Goal: Task Accomplishment & Management: Use online tool/utility

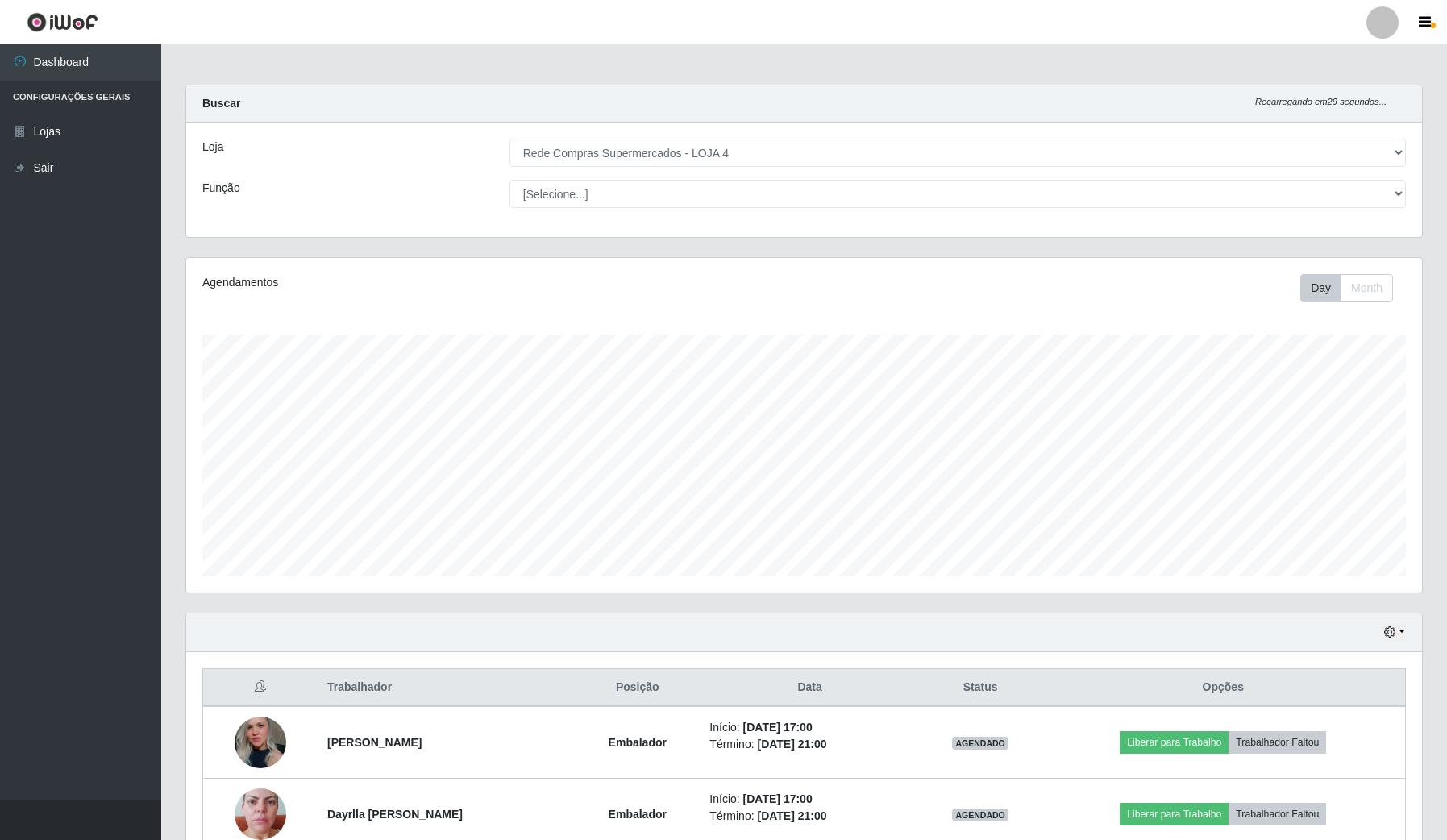
select select "159"
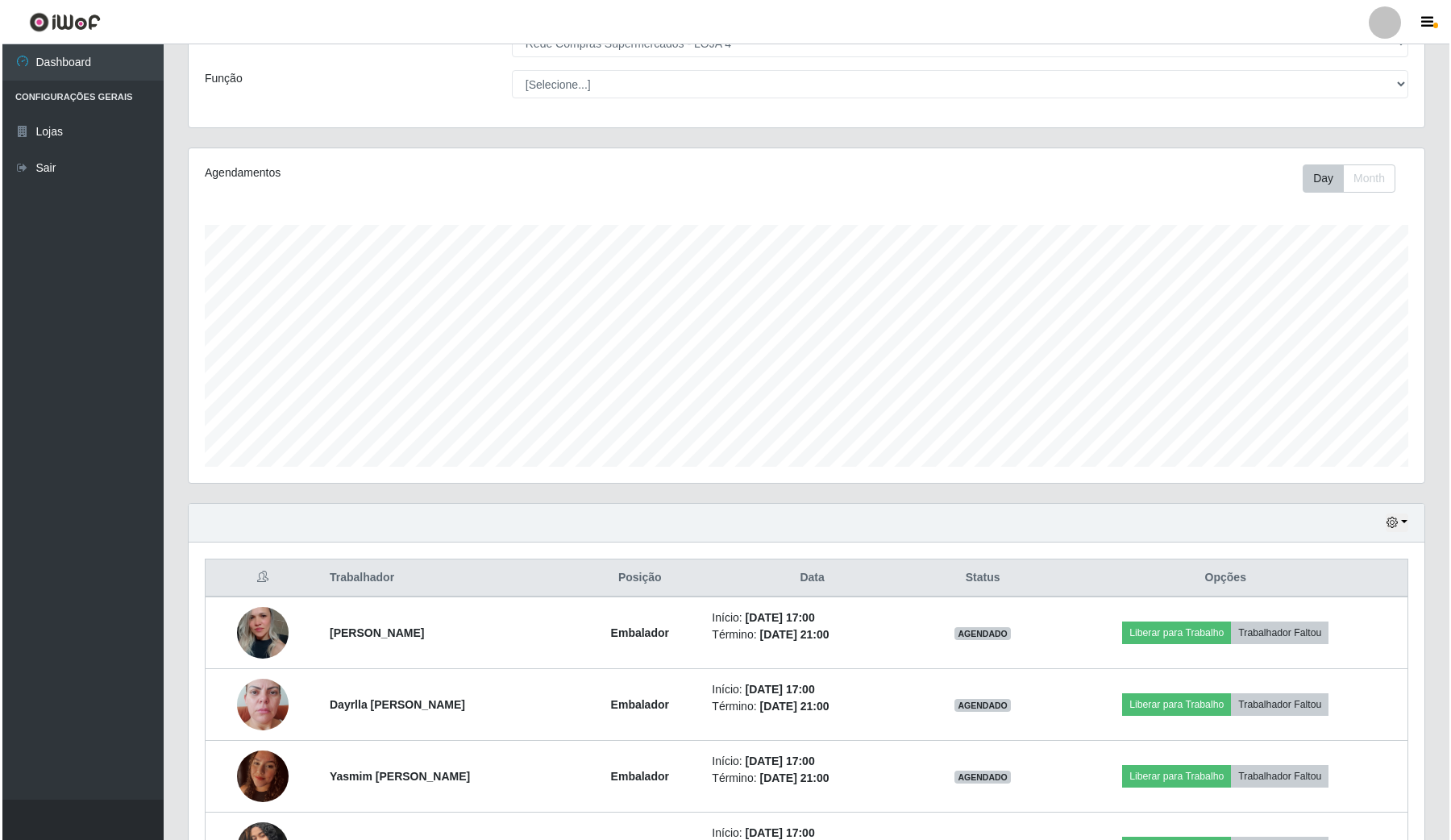
scroll to position [232, 0]
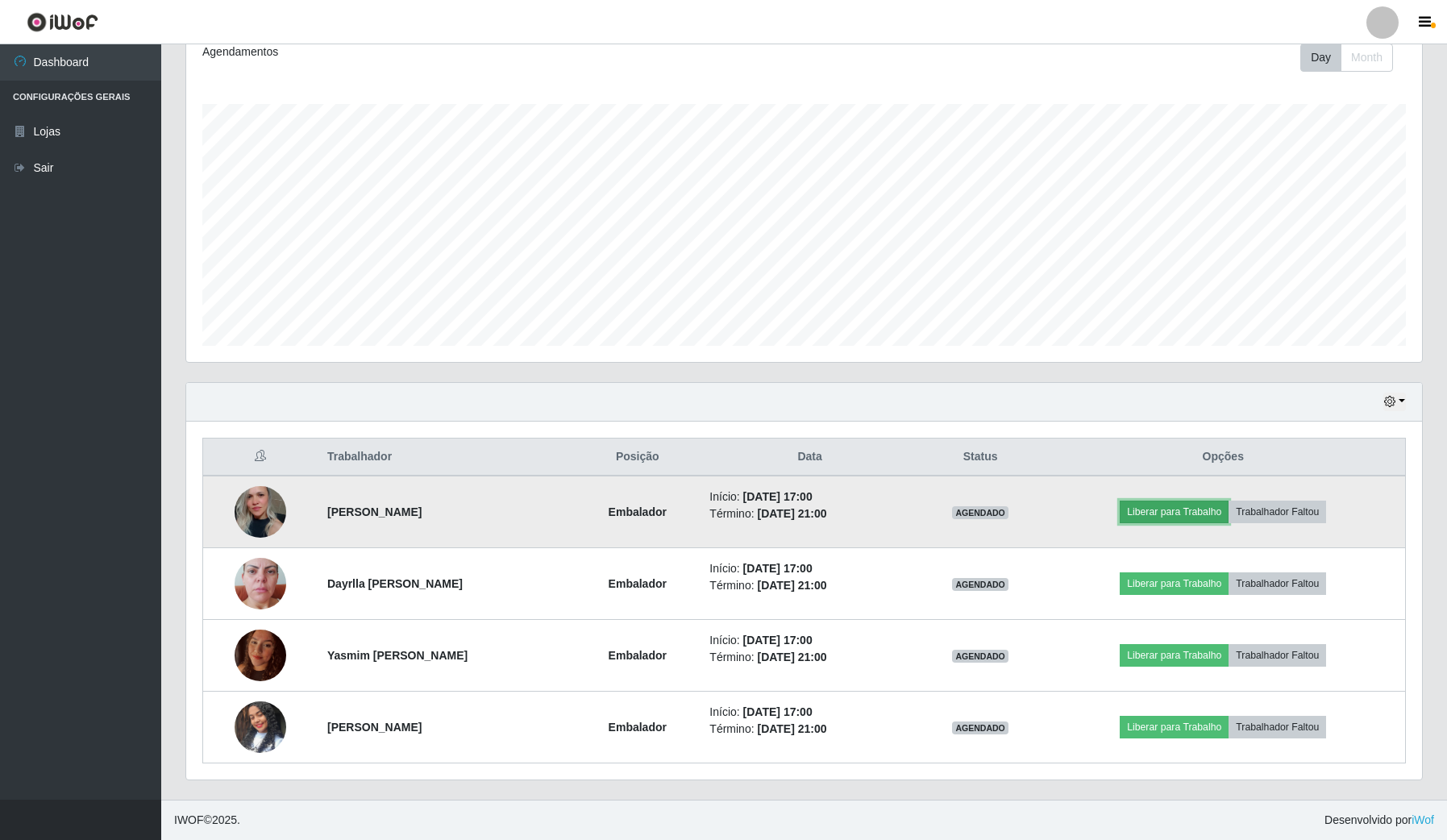
click at [1206, 514] on button "Liberar para Trabalho" at bounding box center [1174, 512] width 109 height 23
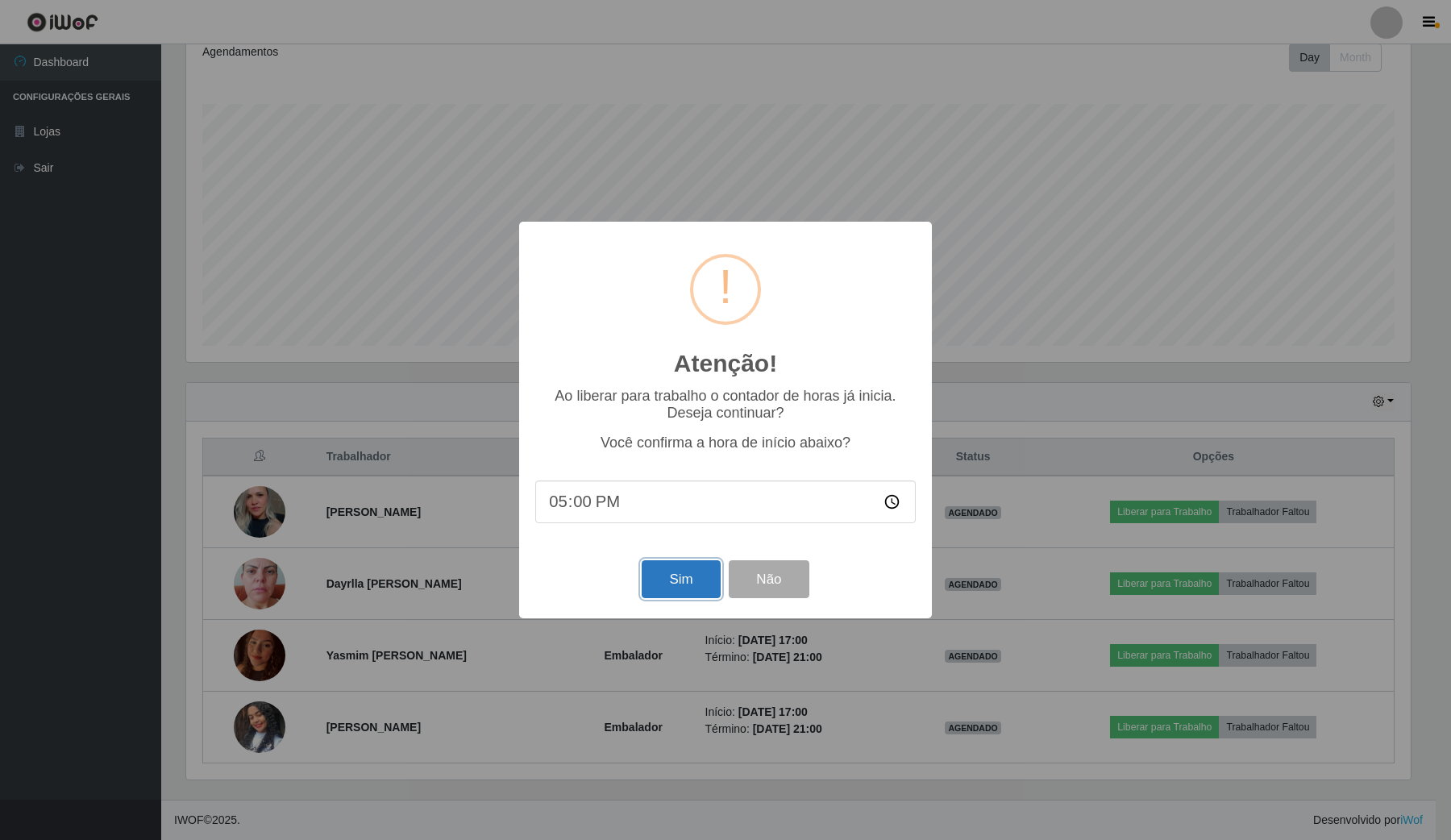
click at [694, 578] on button "Sim" at bounding box center [680, 578] width 78 height 38
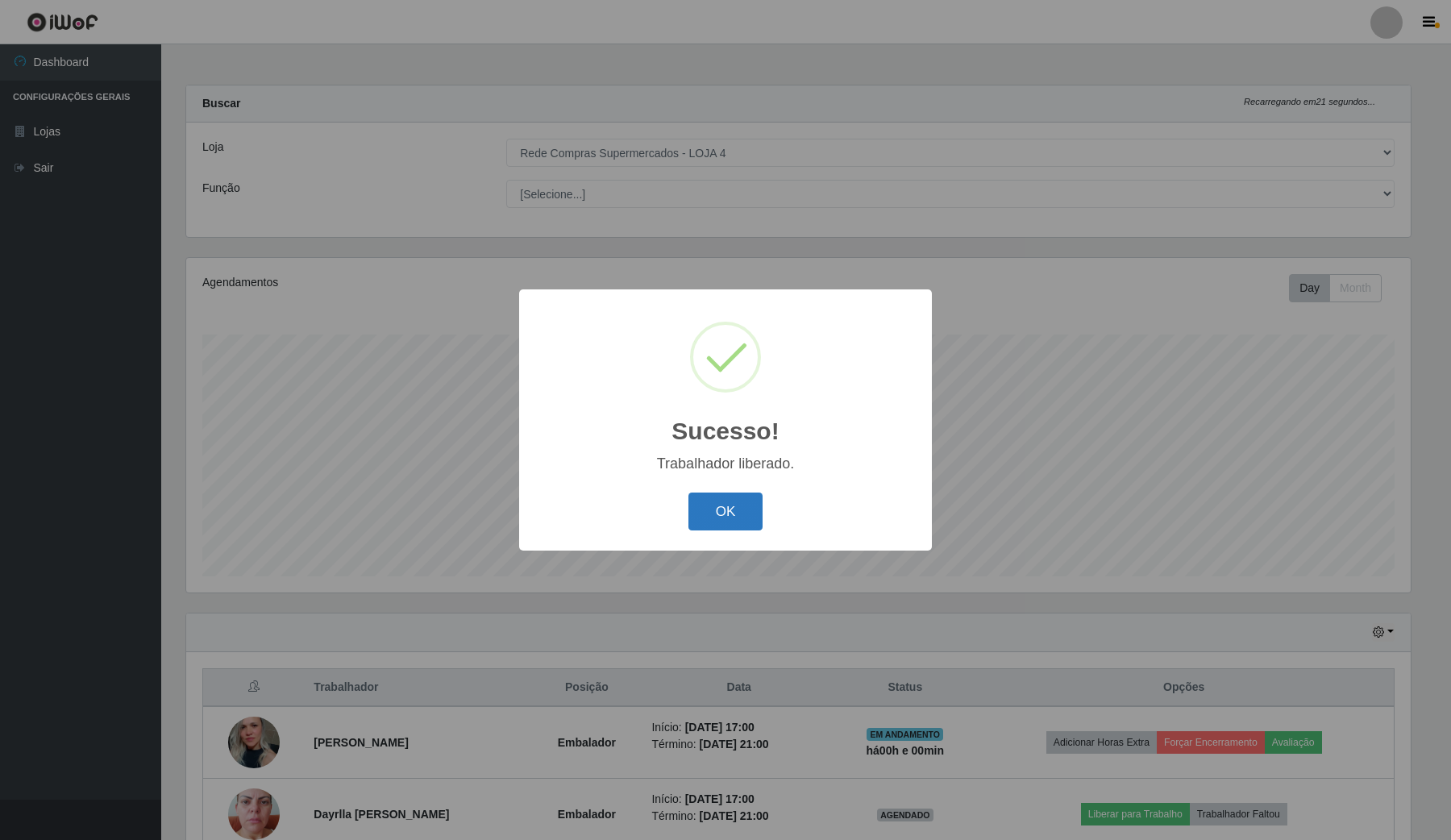
click at [754, 526] on button "OK" at bounding box center [726, 511] width 75 height 38
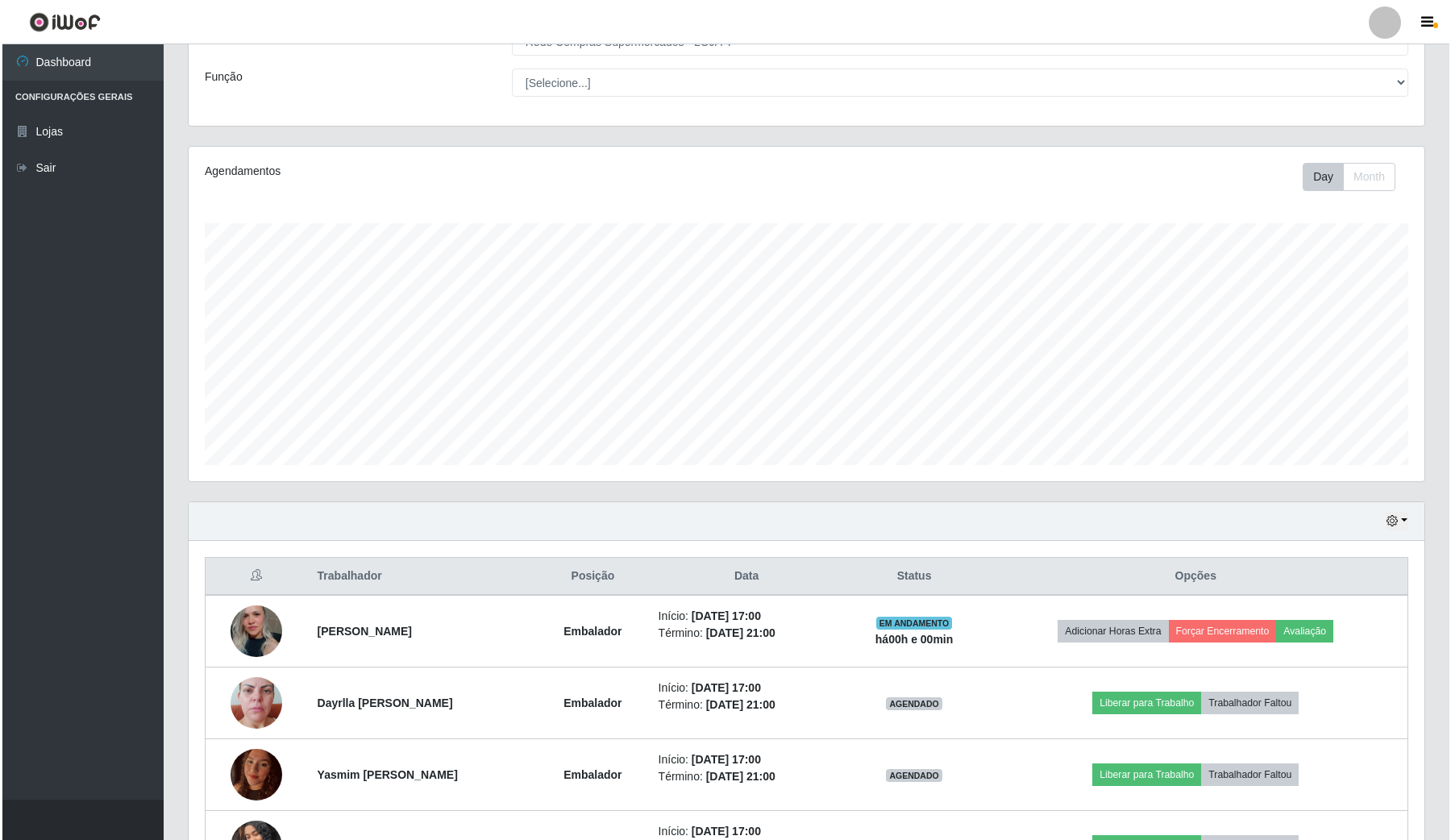
scroll to position [201, 0]
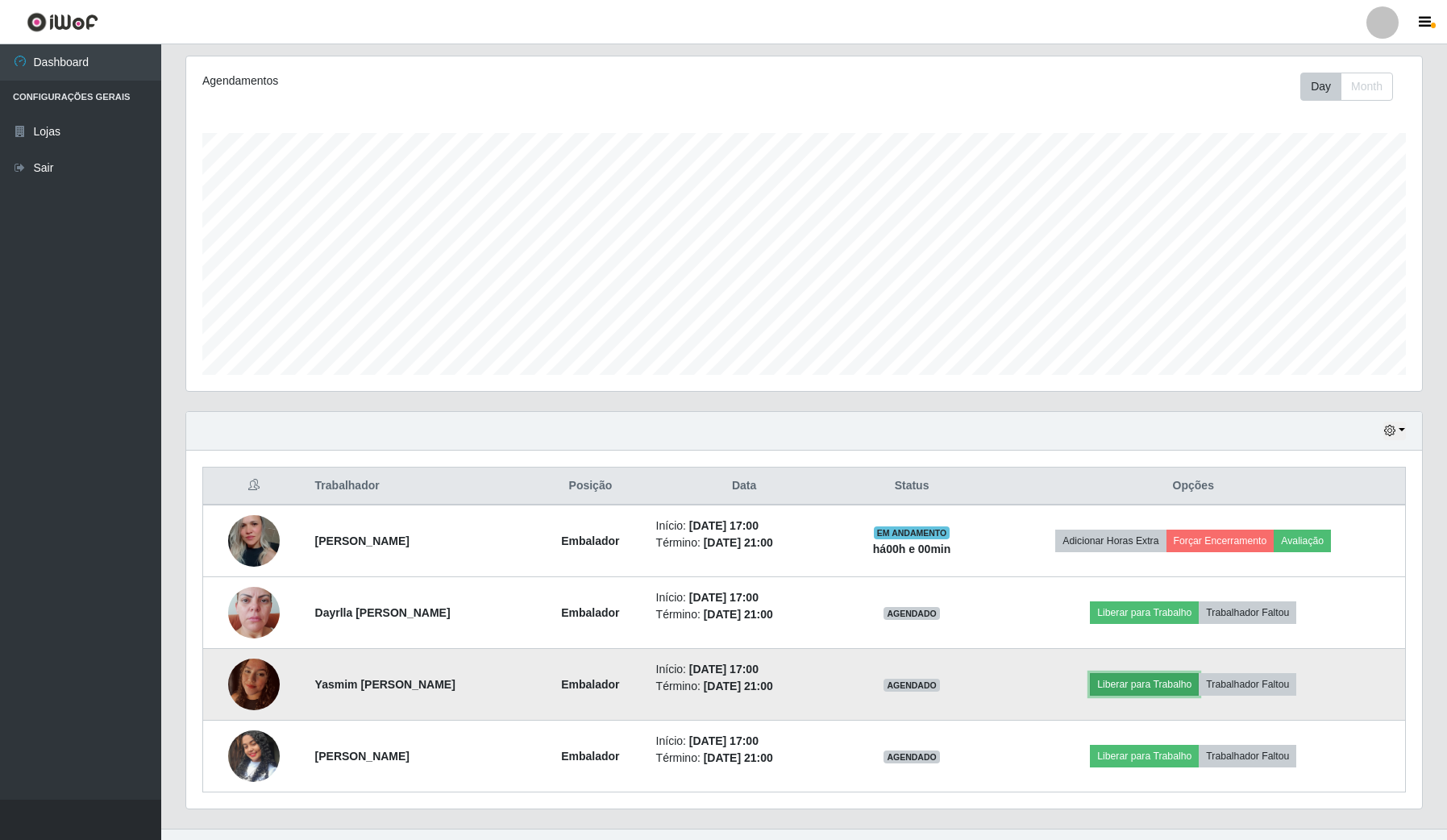
click at [1169, 678] on button "Liberar para Trabalho" at bounding box center [1144, 684] width 109 height 23
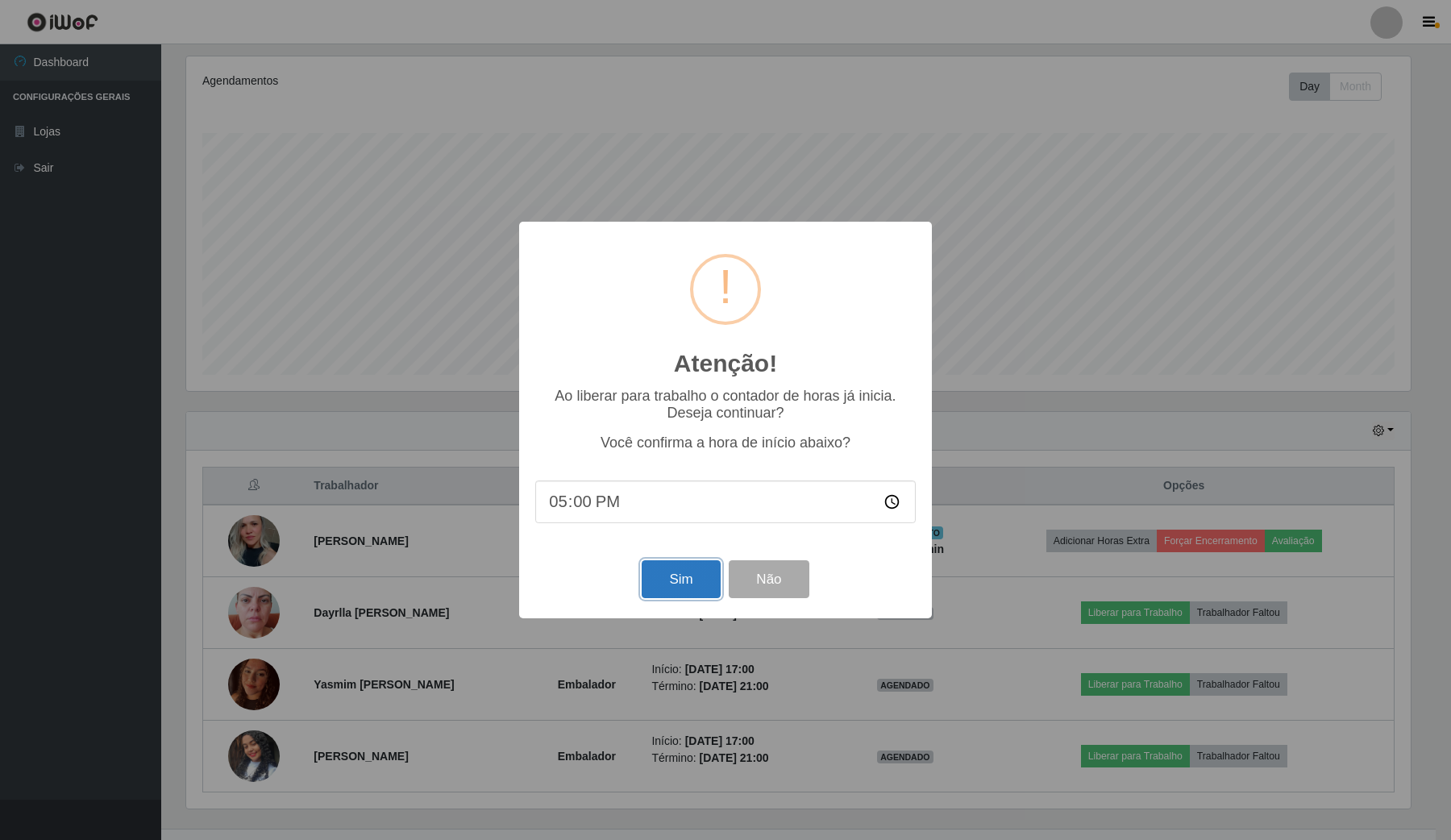
click at [676, 573] on button "Sim" at bounding box center [680, 578] width 78 height 38
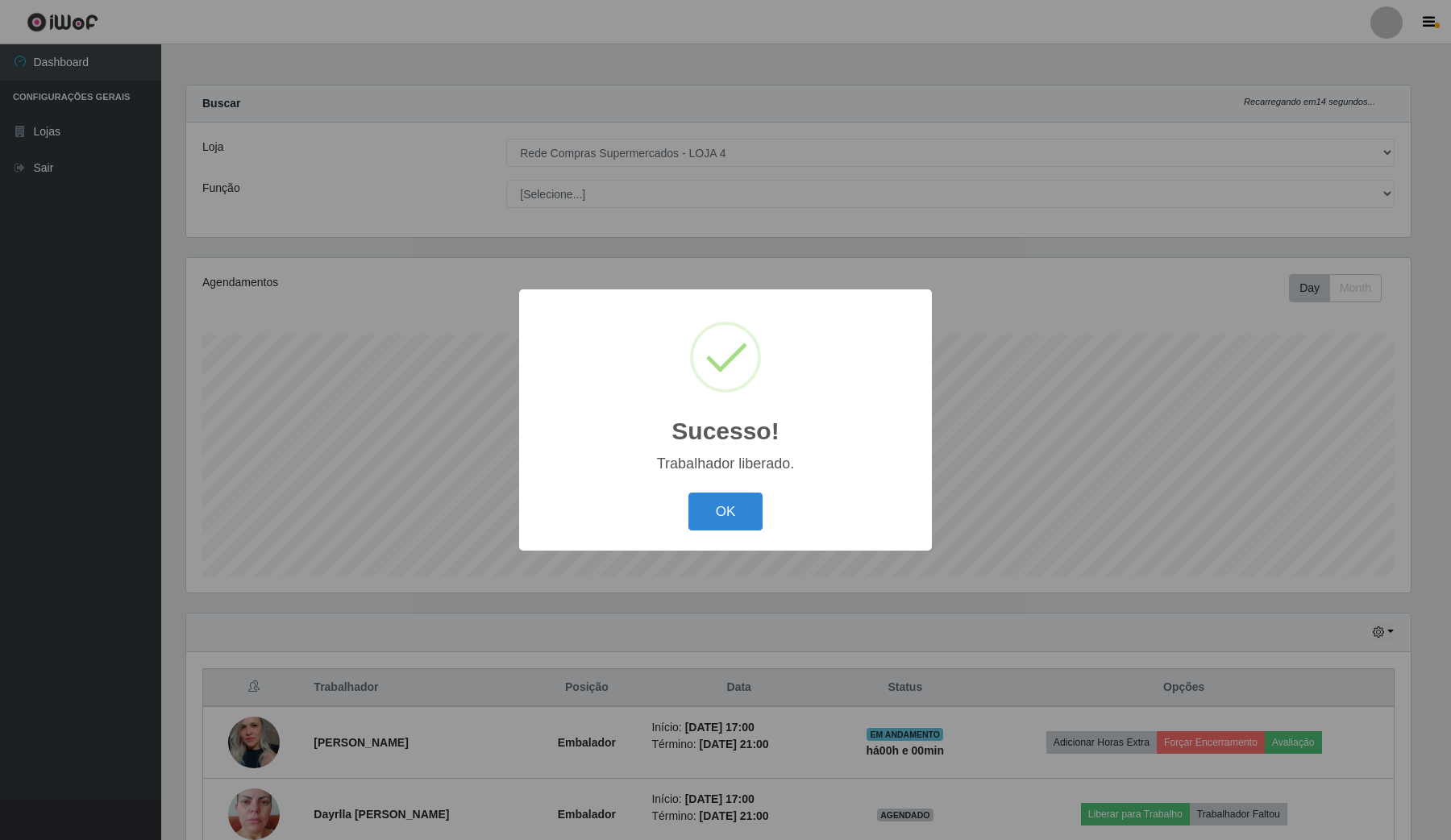
drag, startPoint x: 726, startPoint y: 499, endPoint x: 755, endPoint y: 683, distance: 186.3
click at [755, 683] on div "Sucesso! × Trabalhador liberado. OK Cancel" at bounding box center [726, 420] width 1451 height 840
click at [739, 510] on button "OK" at bounding box center [726, 511] width 75 height 38
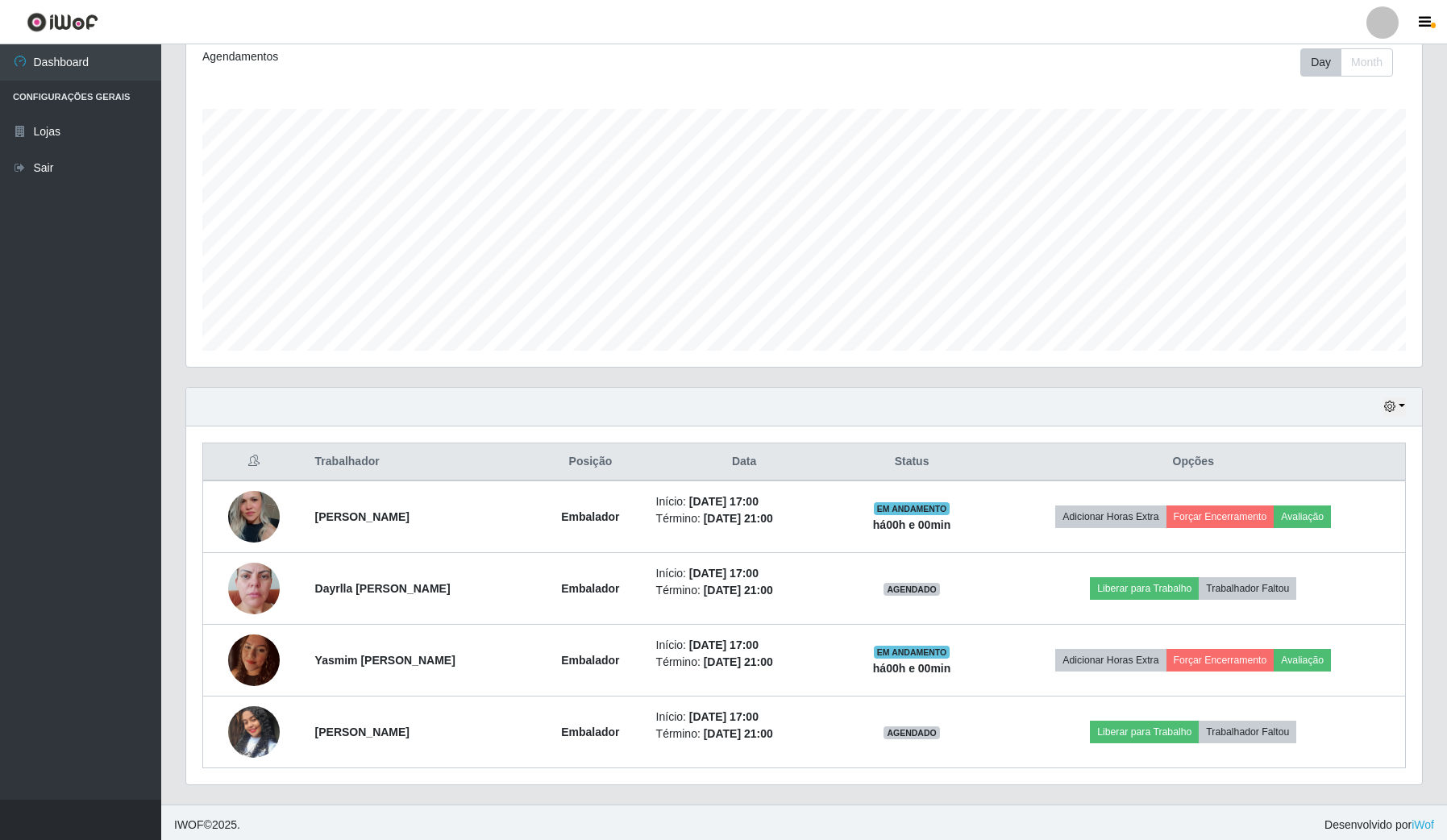
scroll to position [232, 0]
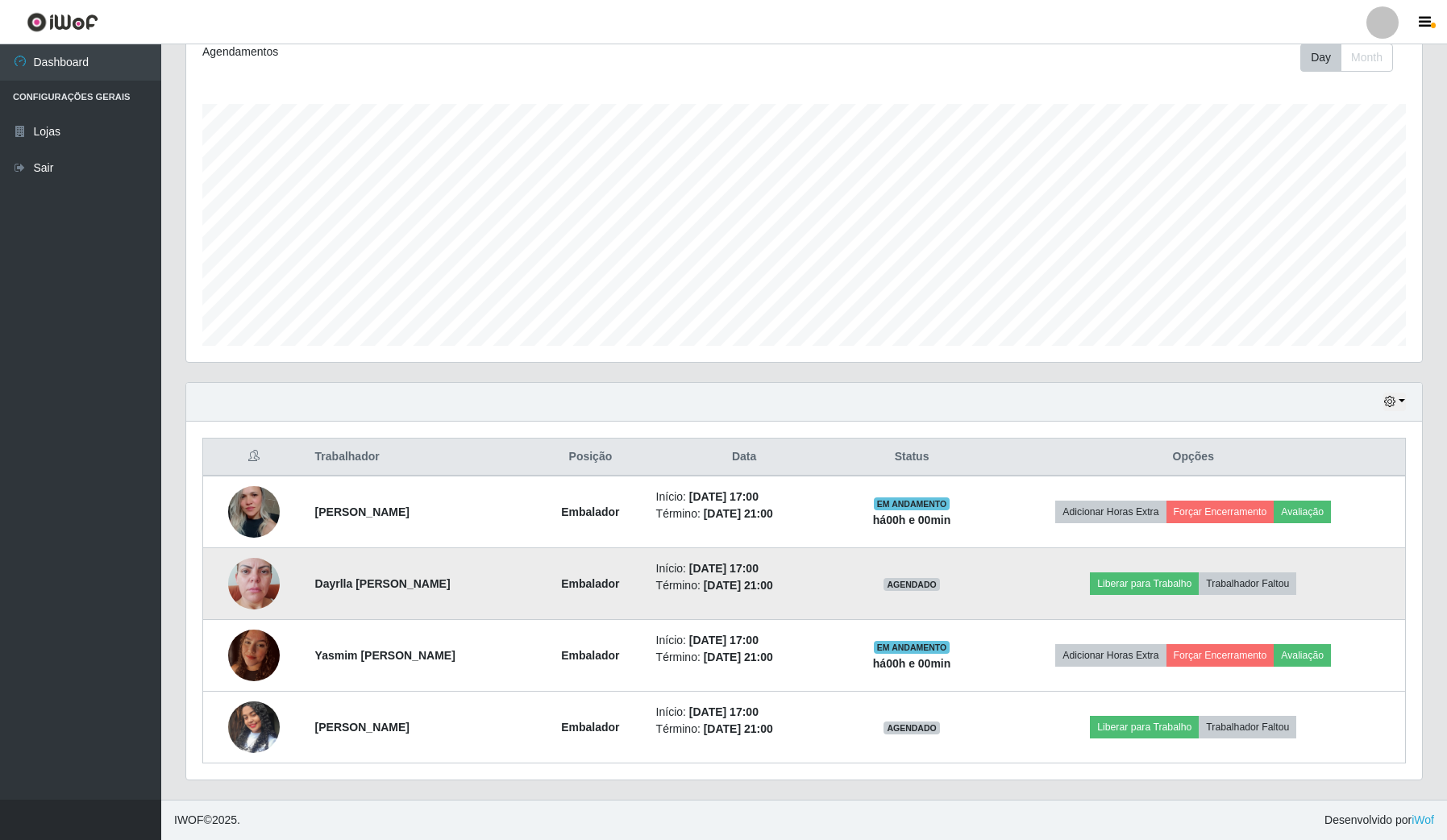
click at [256, 580] on img at bounding box center [253, 583] width 52 height 92
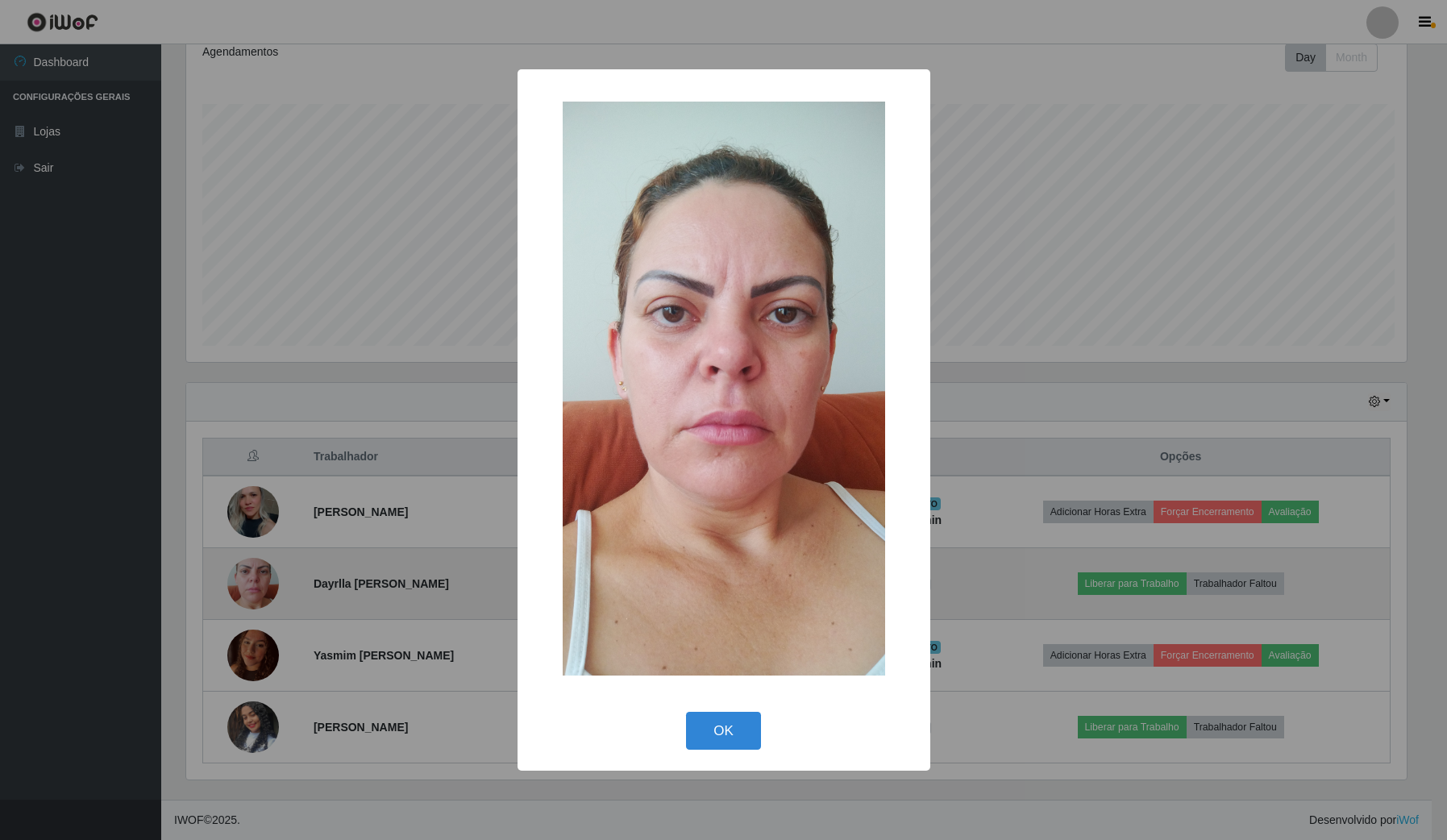
scroll to position [335, 1224]
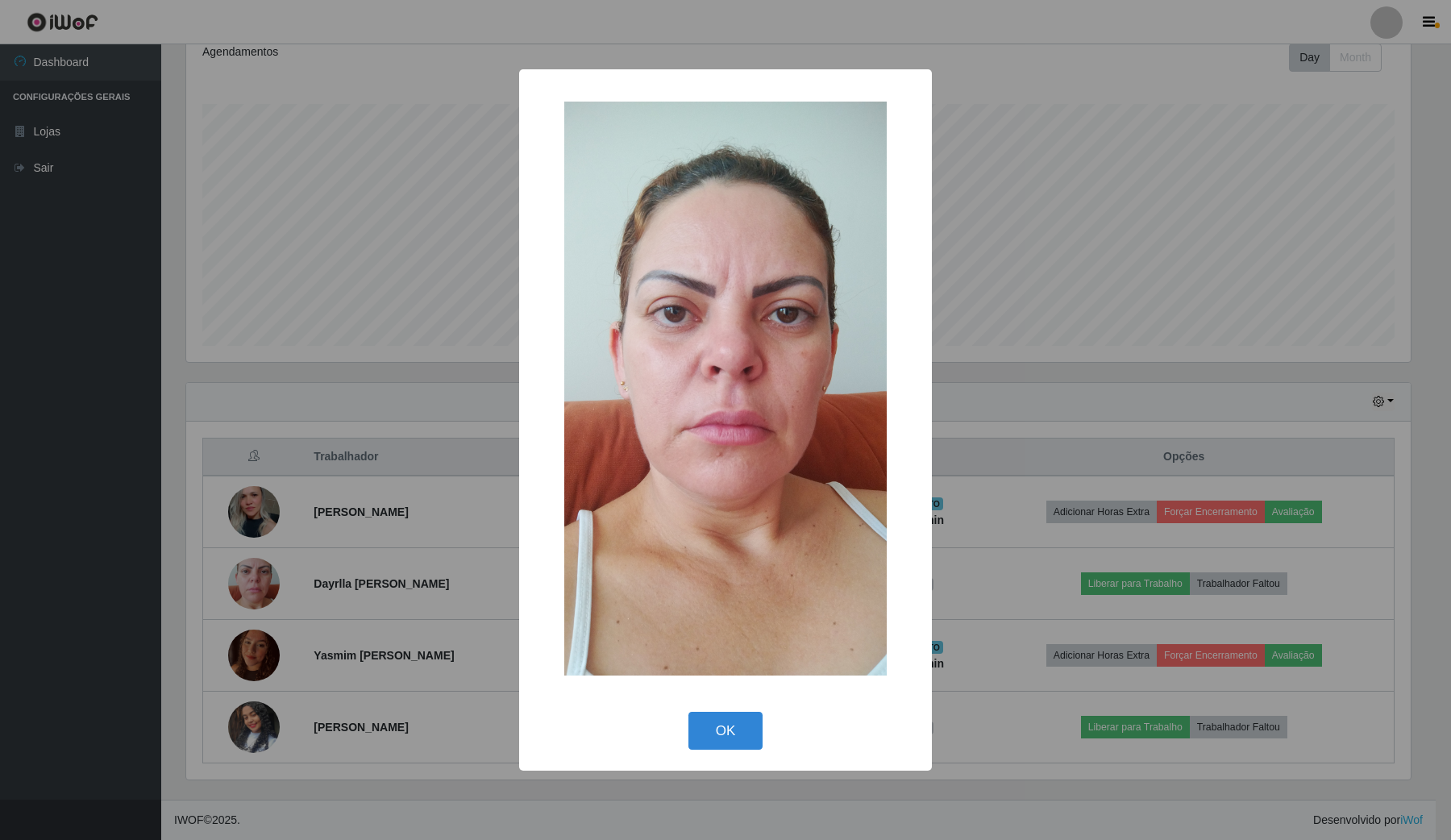
click at [267, 717] on div "× OK Cancel" at bounding box center [726, 420] width 1451 height 840
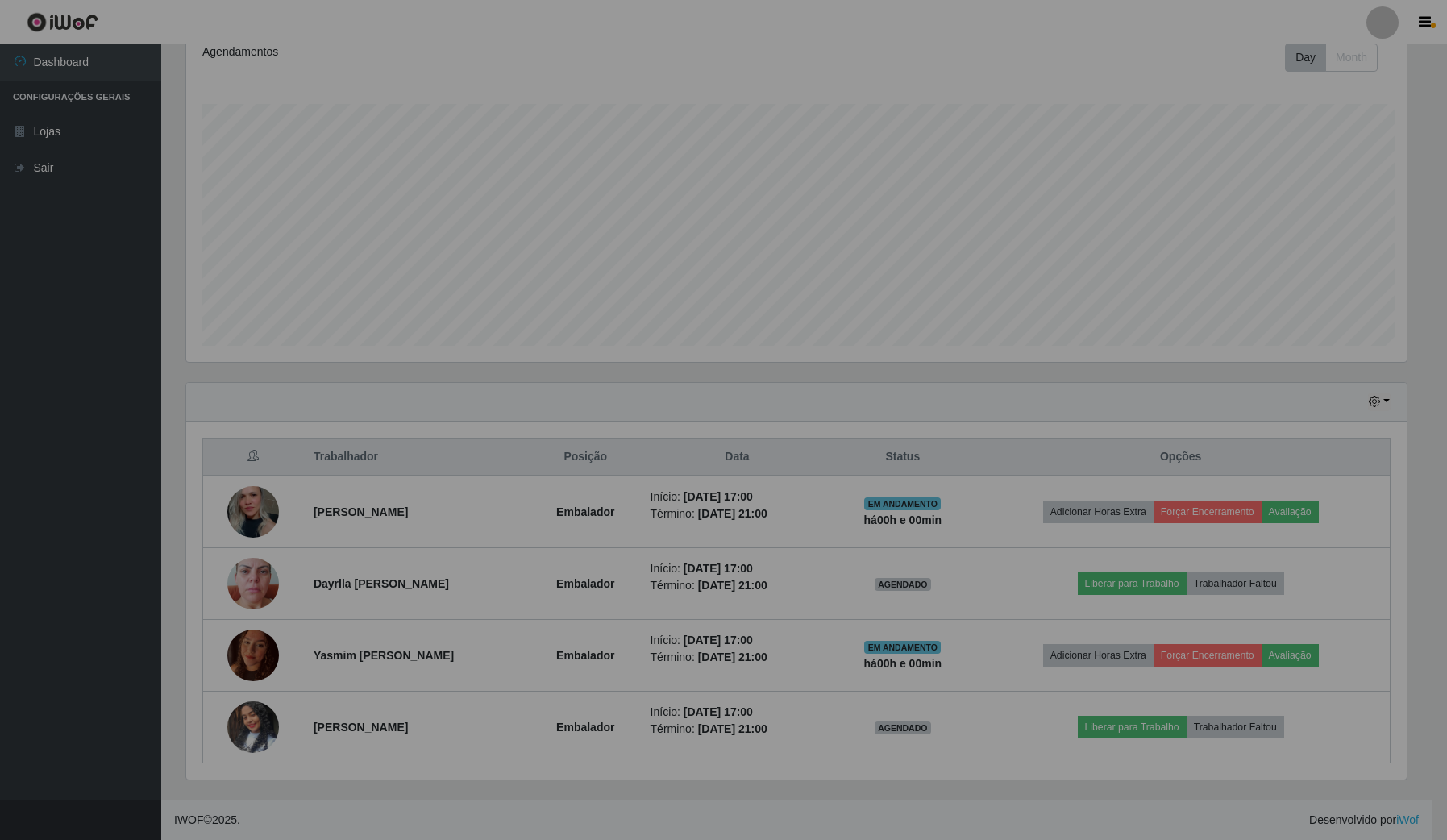
scroll to position [335, 1235]
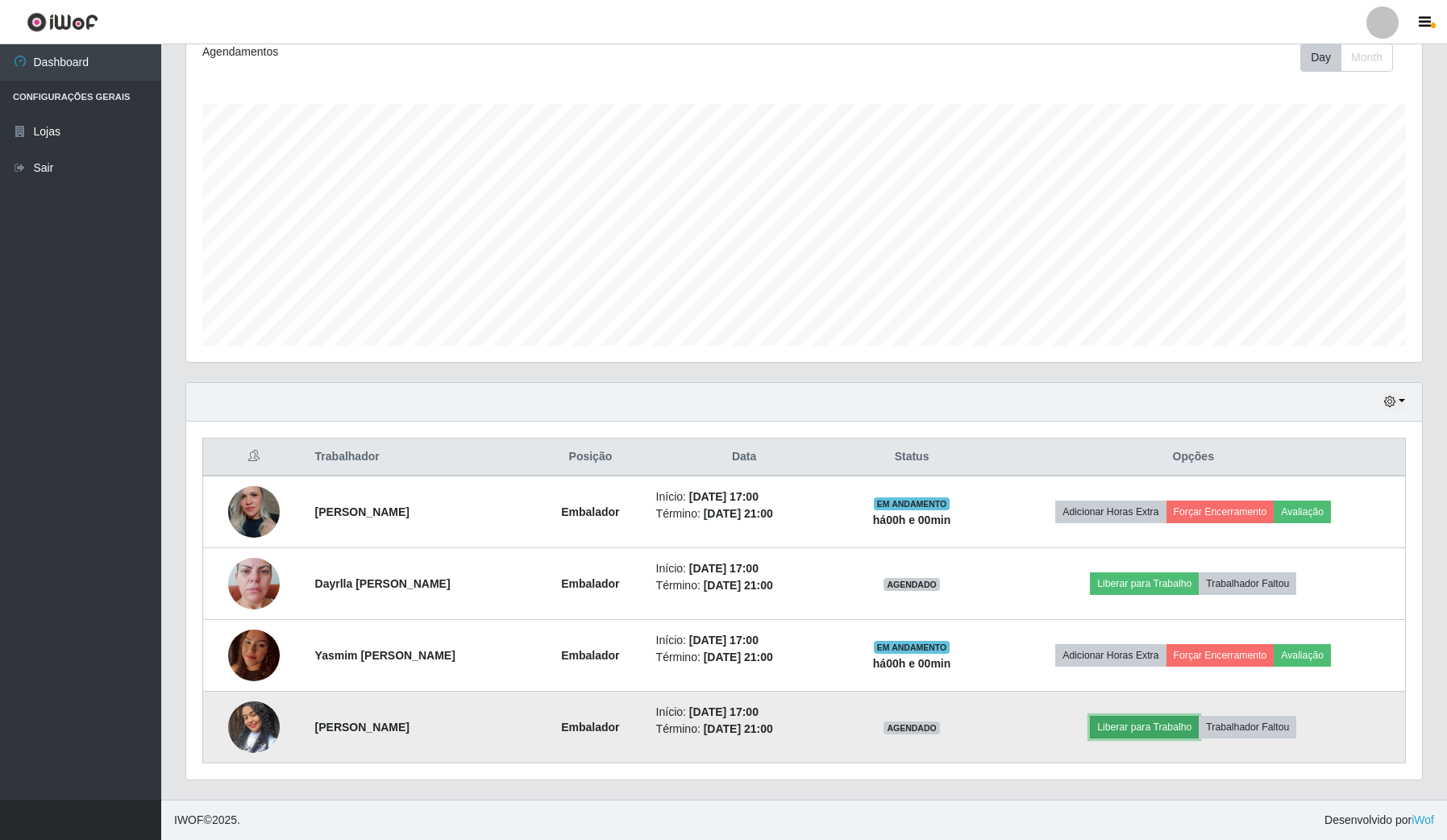
click at [1199, 726] on button "Liberar para Trabalho" at bounding box center [1144, 727] width 109 height 23
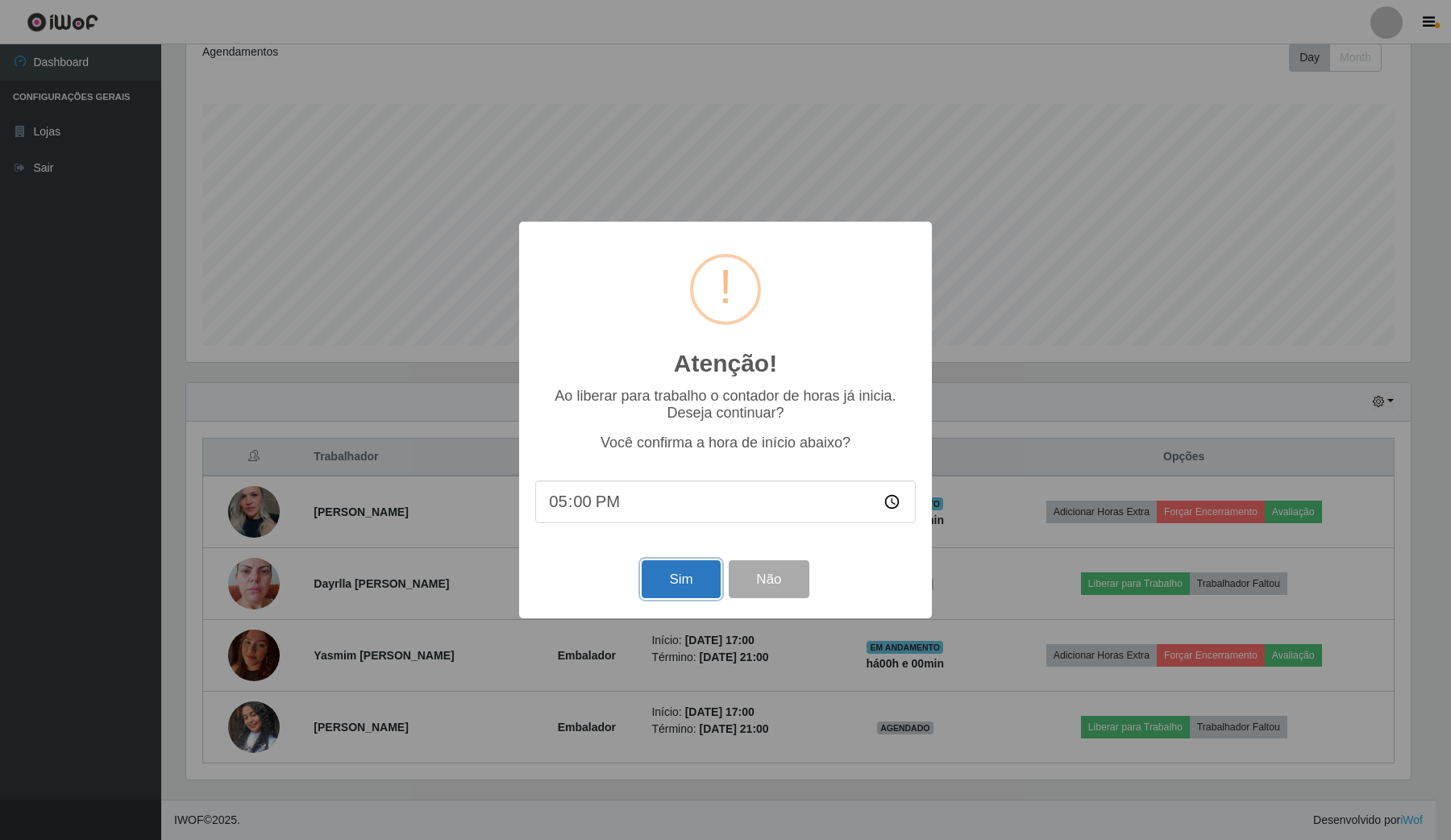
click at [701, 587] on button "Sim" at bounding box center [680, 578] width 78 height 38
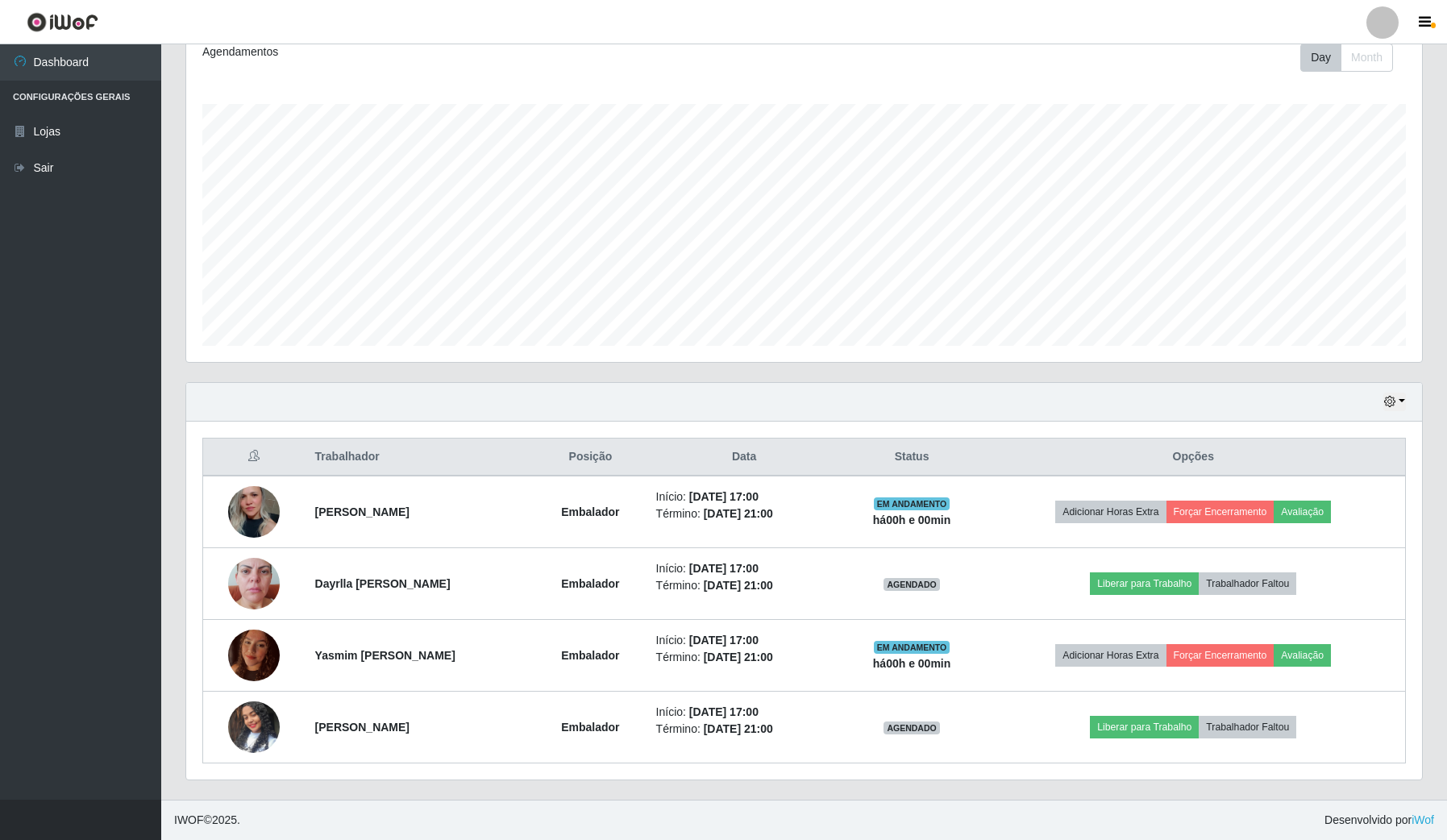
scroll to position [0, 0]
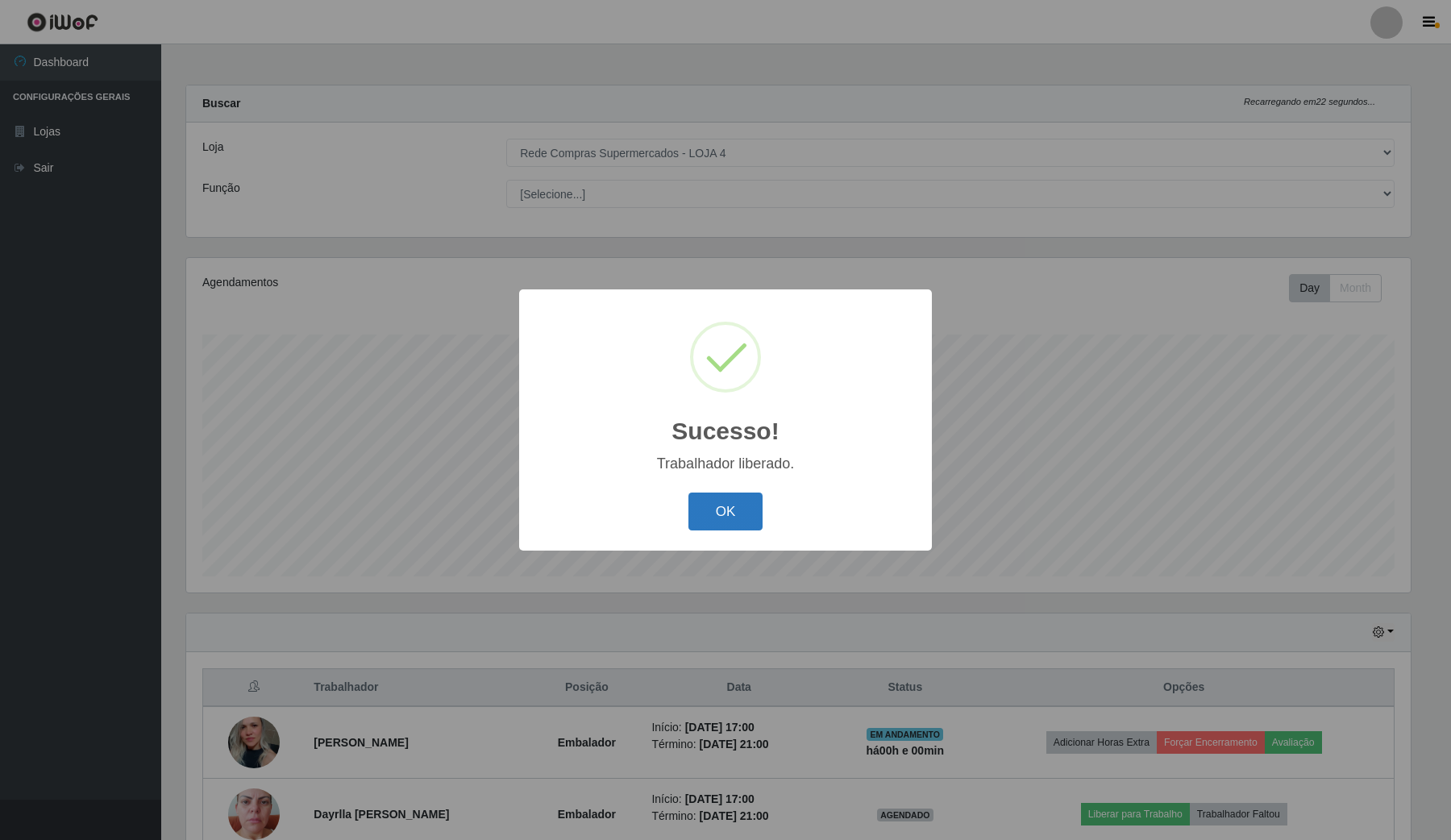
click at [740, 515] on button "OK" at bounding box center [726, 511] width 75 height 38
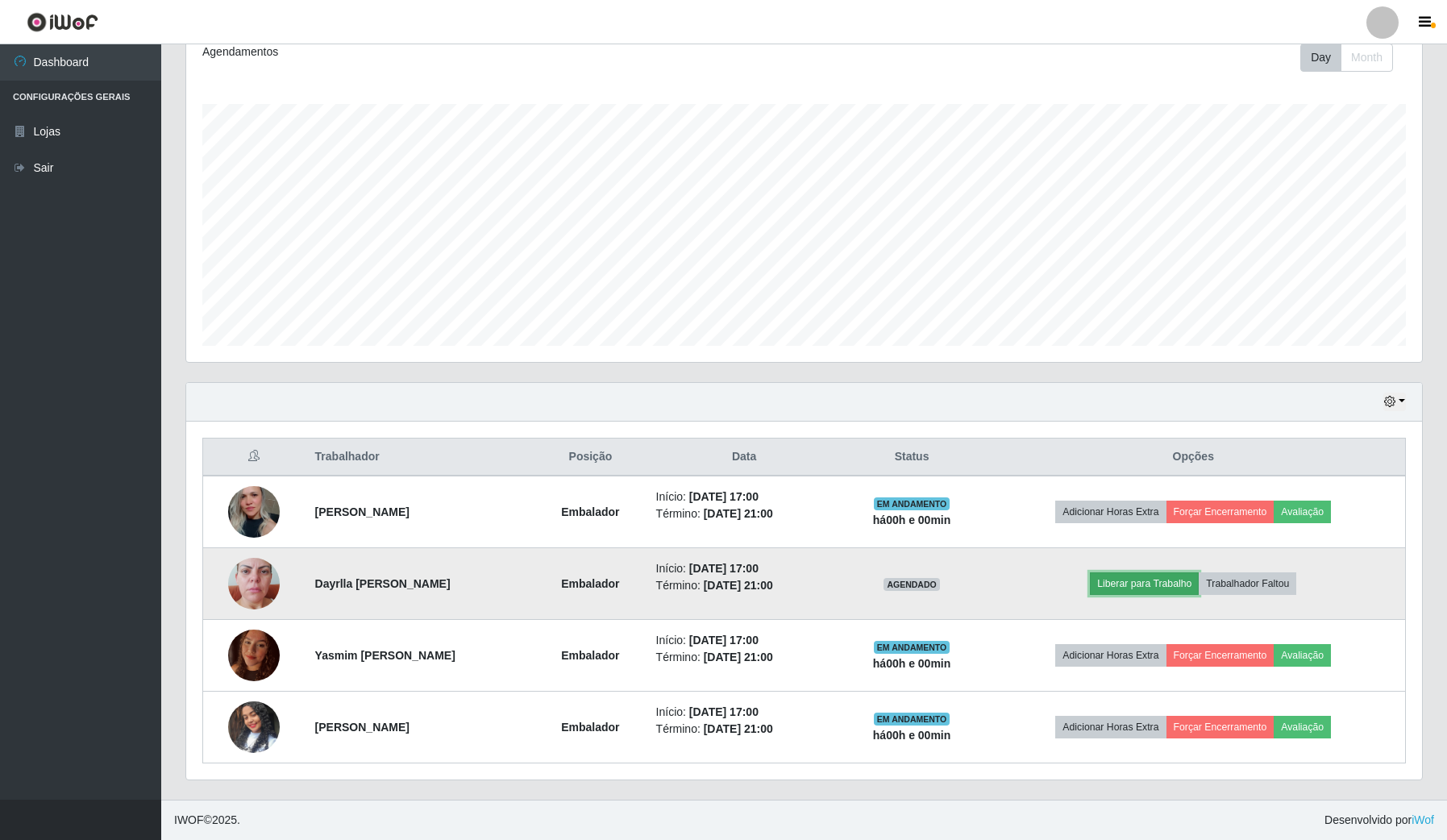
click at [1190, 582] on button "Liberar para Trabalho" at bounding box center [1144, 583] width 109 height 23
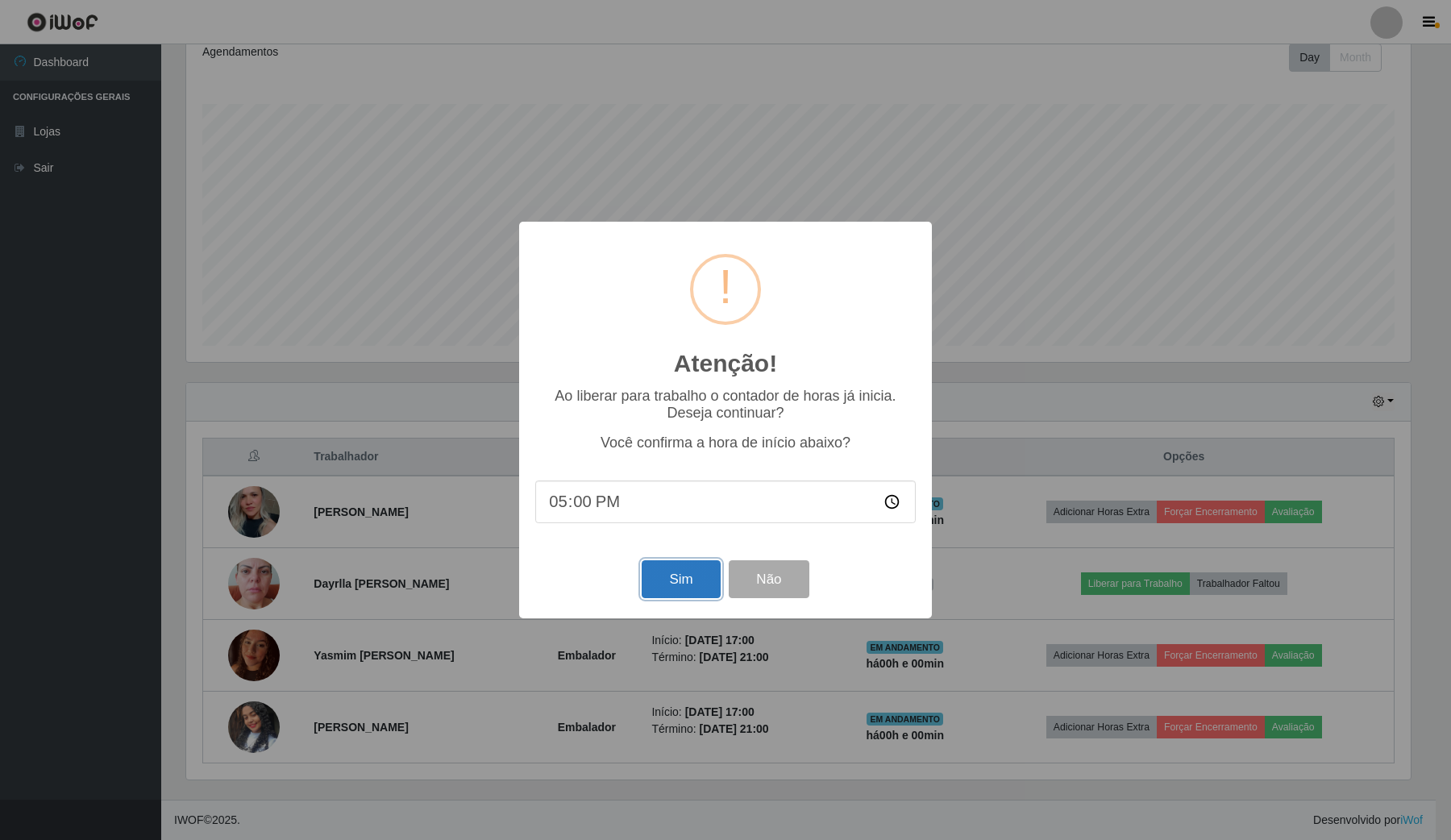
click at [684, 578] on button "Sim" at bounding box center [680, 578] width 78 height 38
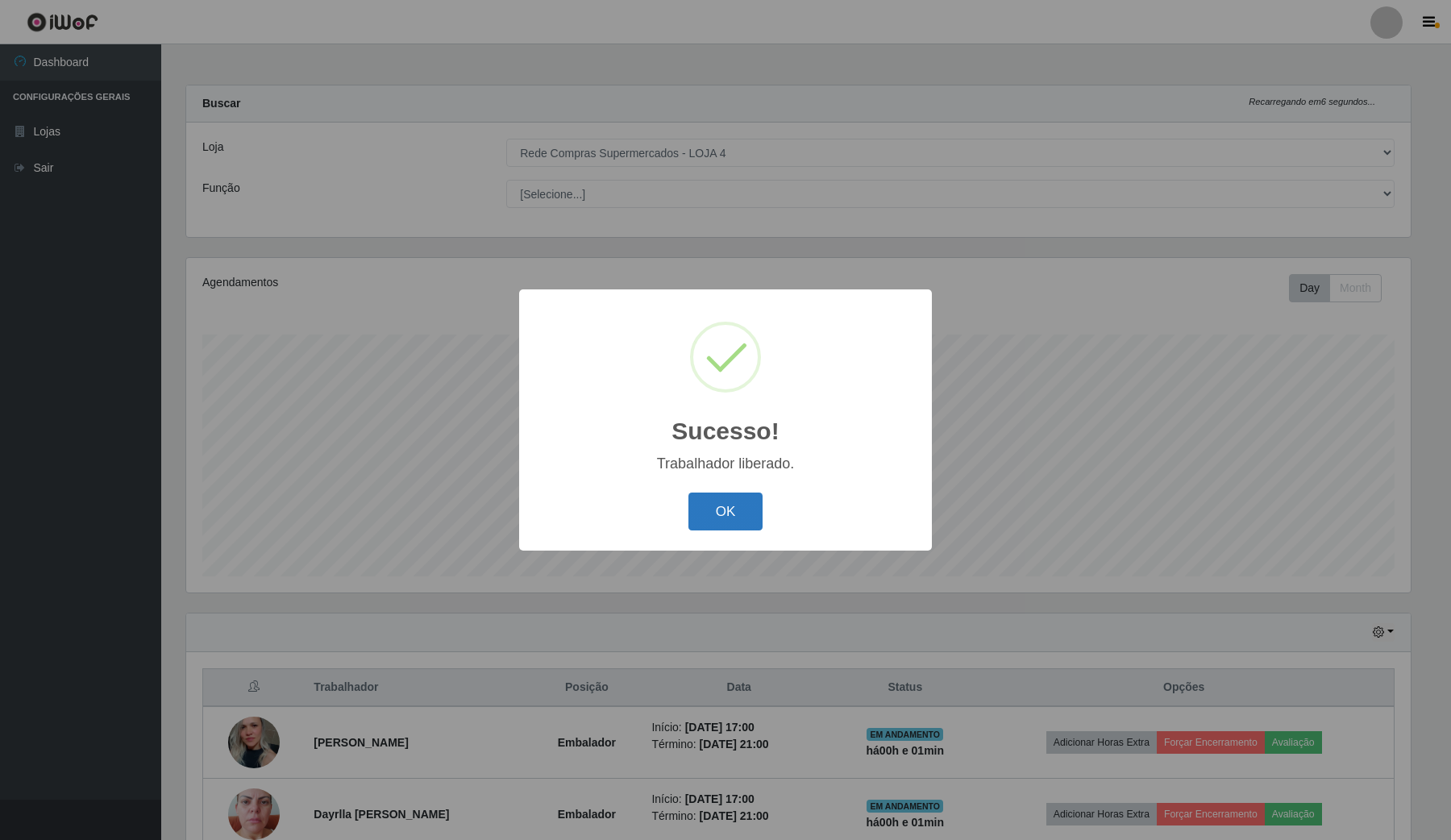
click at [743, 502] on button "OK" at bounding box center [726, 511] width 75 height 38
